Goal: Task Accomplishment & Management: Manage account settings

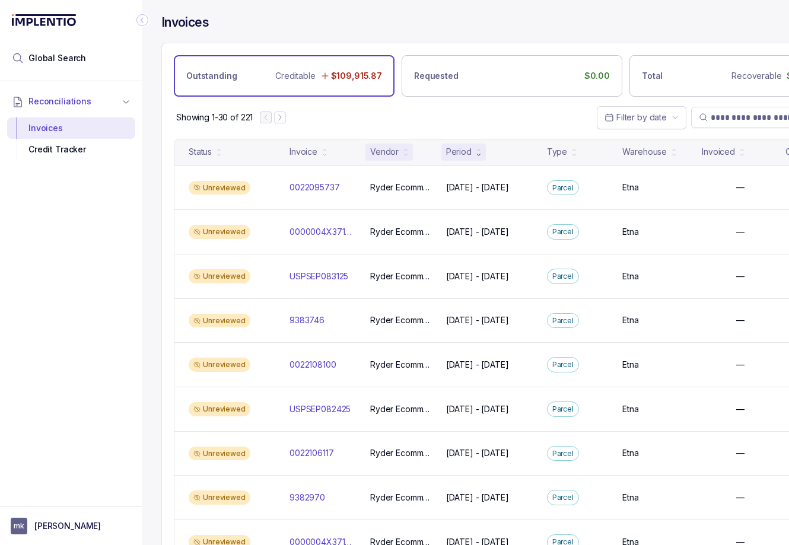
scroll to position [23, 0]
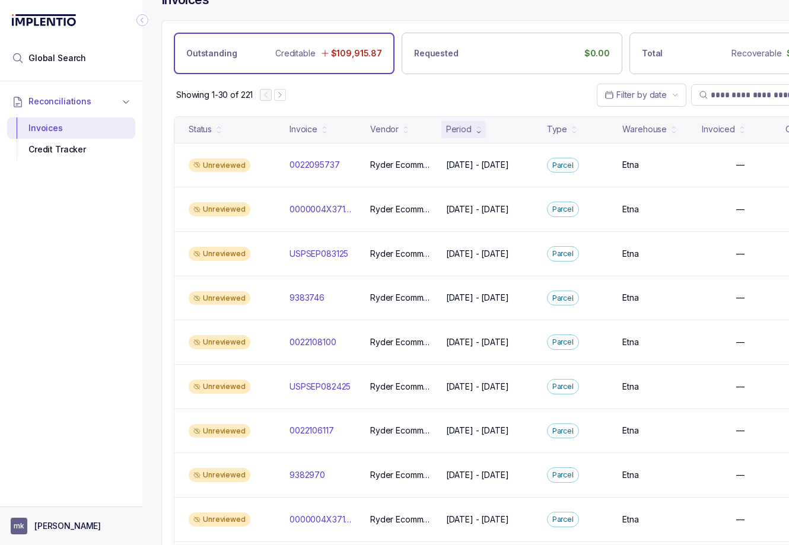
click at [44, 524] on p "[PERSON_NAME]" at bounding box center [67, 526] width 66 height 12
click at [61, 494] on div "Logout" at bounding box center [71, 501] width 113 height 14
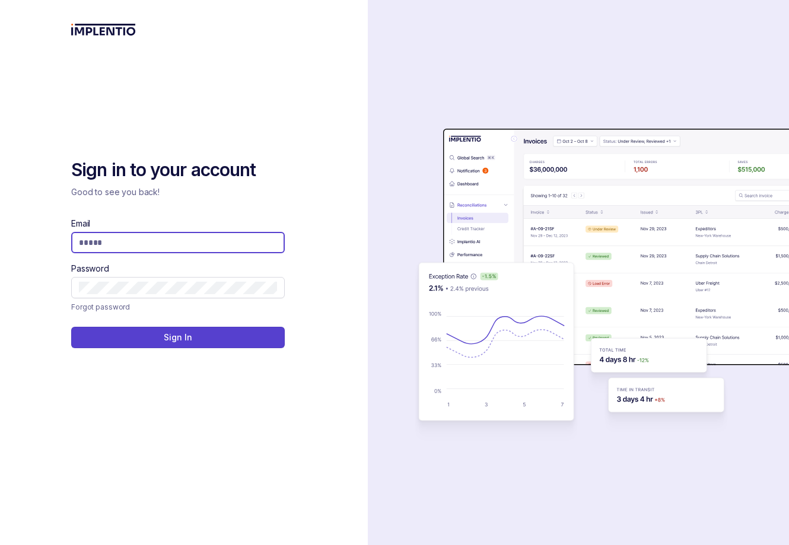
type input "**********"
click at [271, 246] on icon at bounding box center [272, 243] width 12 height 12
click at [244, 246] on input "Email" at bounding box center [178, 243] width 198 height 12
type input "**********"
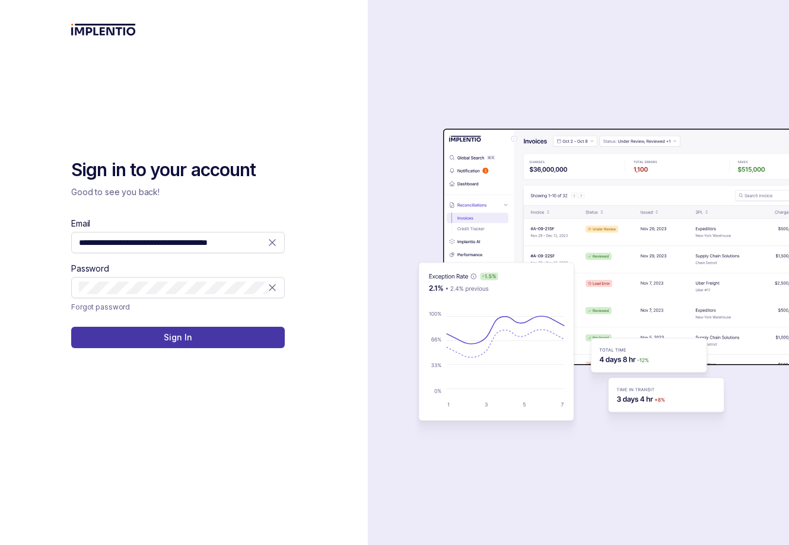
click at [165, 334] on p "Sign In" at bounding box center [178, 338] width 28 height 12
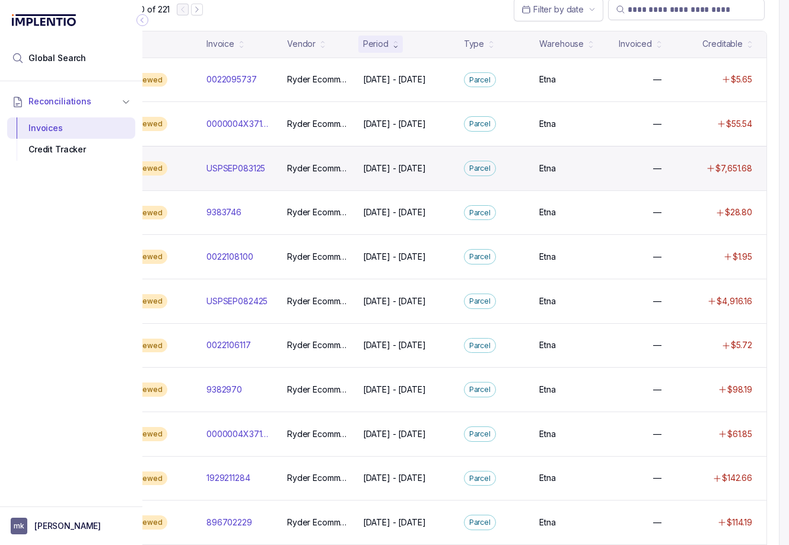
scroll to position [110, 83]
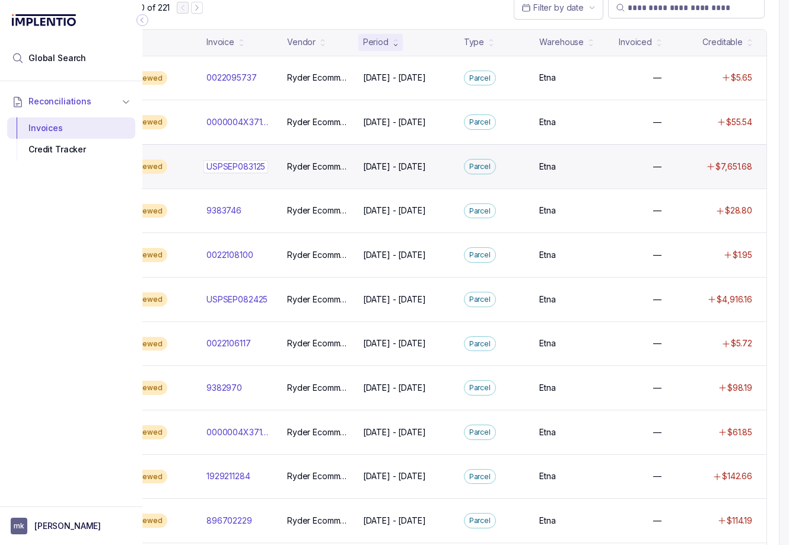
click at [238, 167] on div "USPSEP083125 USPSEP083125" at bounding box center [235, 167] width 59 height 12
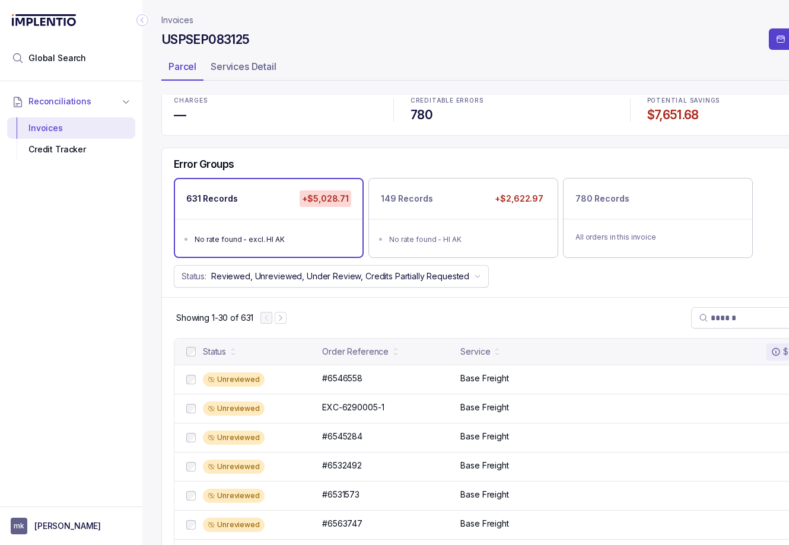
scroll to position [12, 0]
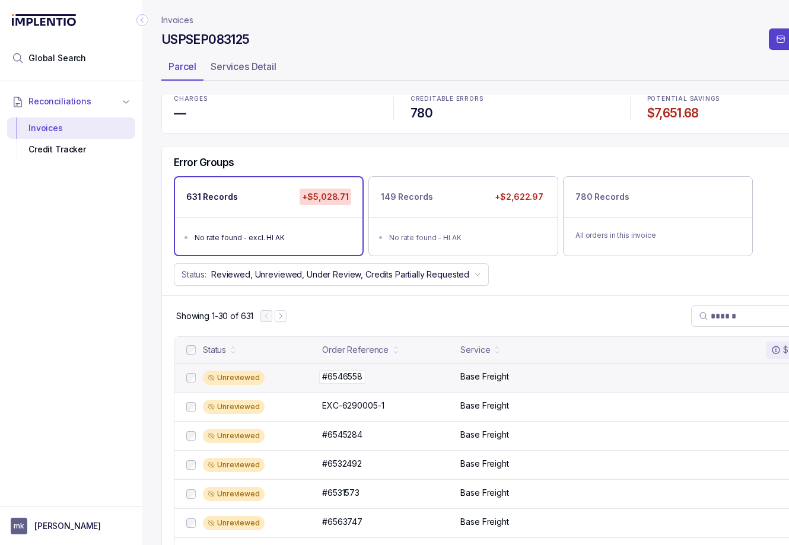
click at [340, 376] on p "#6546558" at bounding box center [342, 376] width 46 height 13
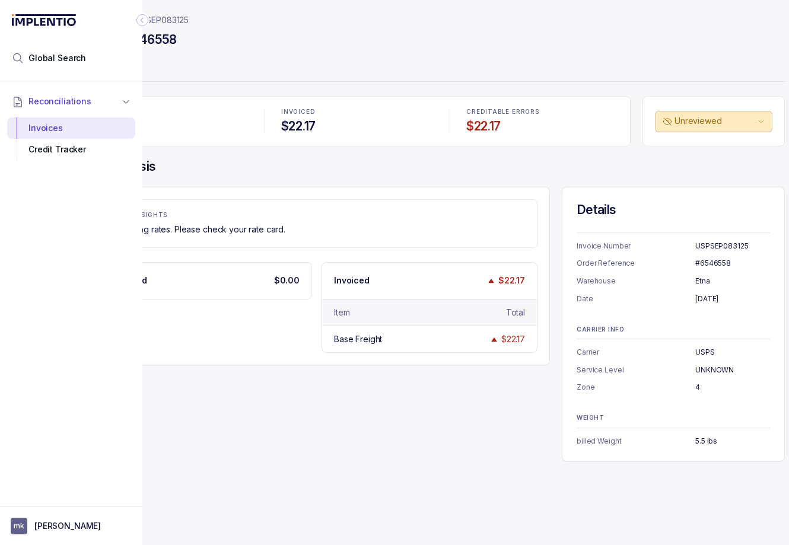
scroll to position [0, 83]
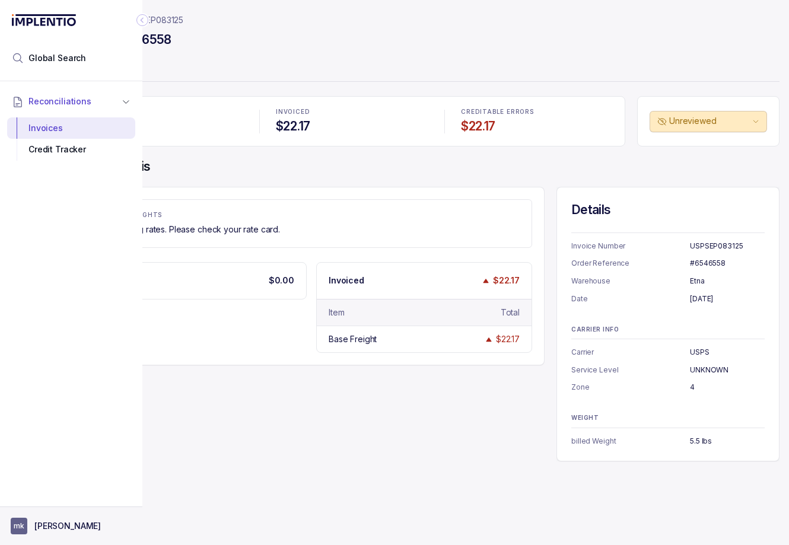
click at [47, 533] on button "mk [PERSON_NAME]" at bounding box center [71, 526] width 121 height 17
click at [47, 496] on p "Logout" at bounding box center [78, 501] width 98 height 12
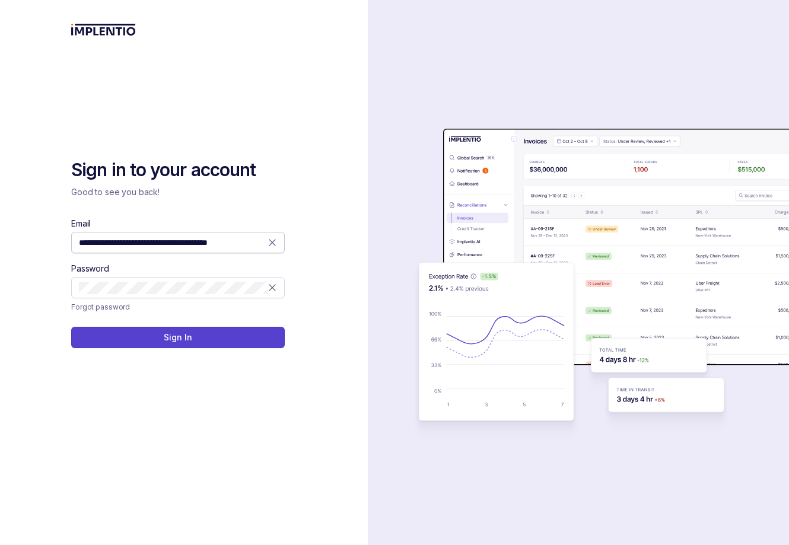
click at [275, 244] on icon at bounding box center [272, 243] width 6 height 6
click at [244, 242] on input "Email" at bounding box center [178, 243] width 198 height 12
type input "**********"
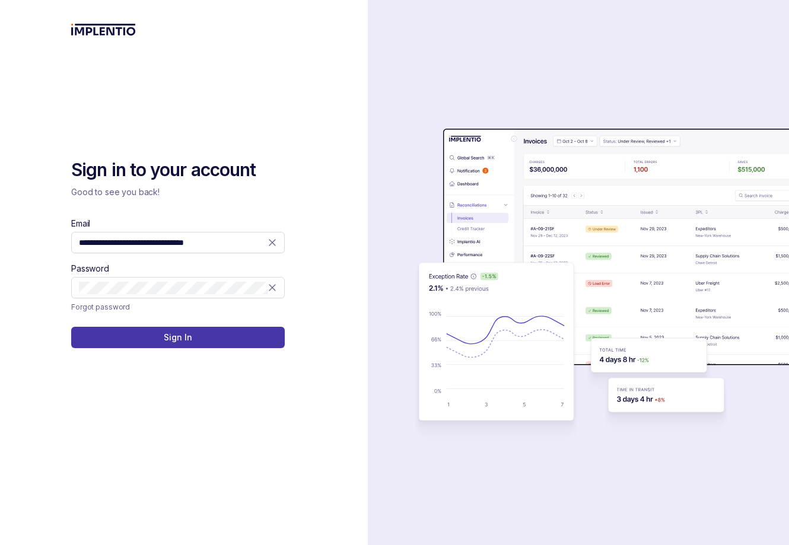
click at [233, 342] on button "Sign In" at bounding box center [178, 337] width 214 height 21
